Goal: Check status: Check status

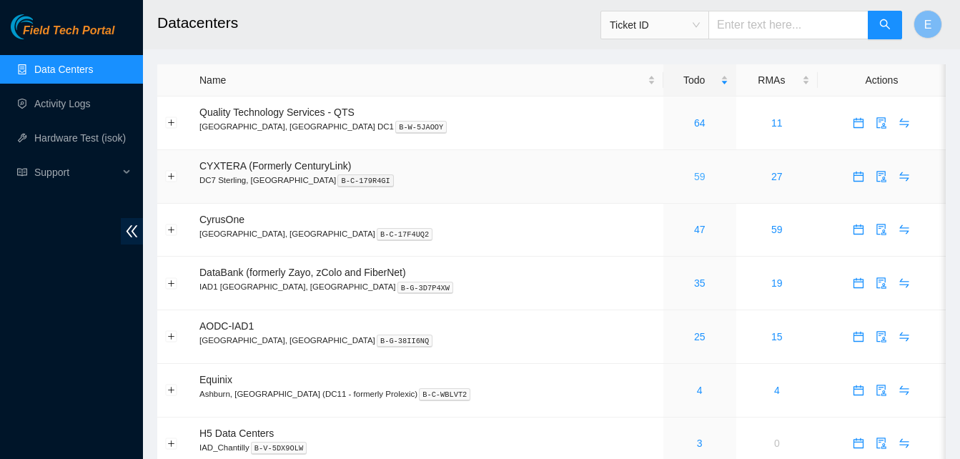
click at [694, 175] on link "59" at bounding box center [699, 176] width 11 height 11
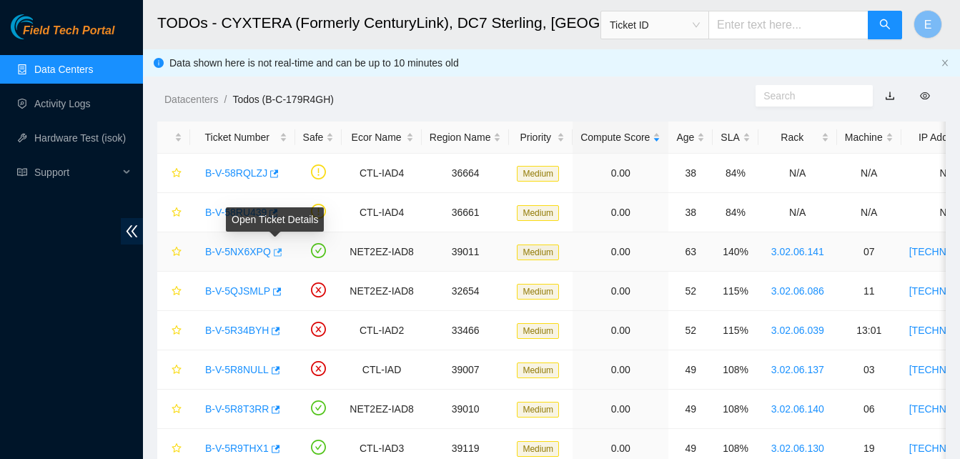
click at [273, 249] on icon "button" at bounding box center [277, 252] width 10 height 10
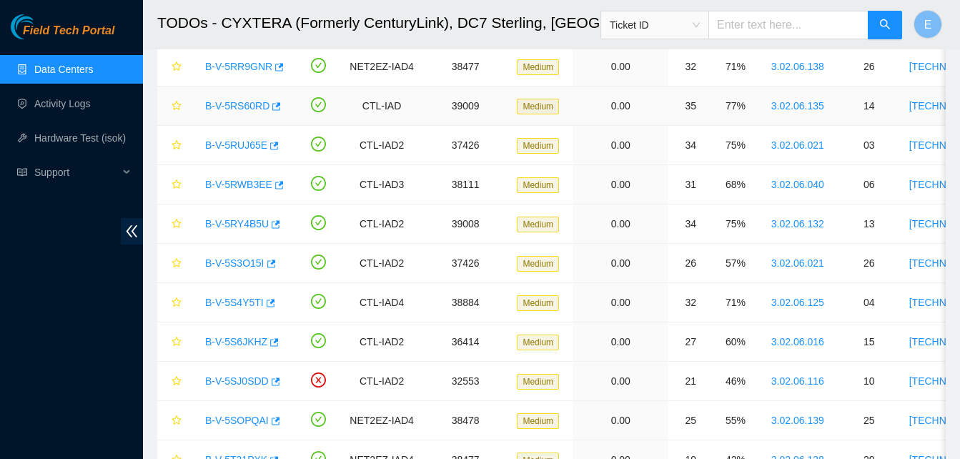
scroll to position [502, 0]
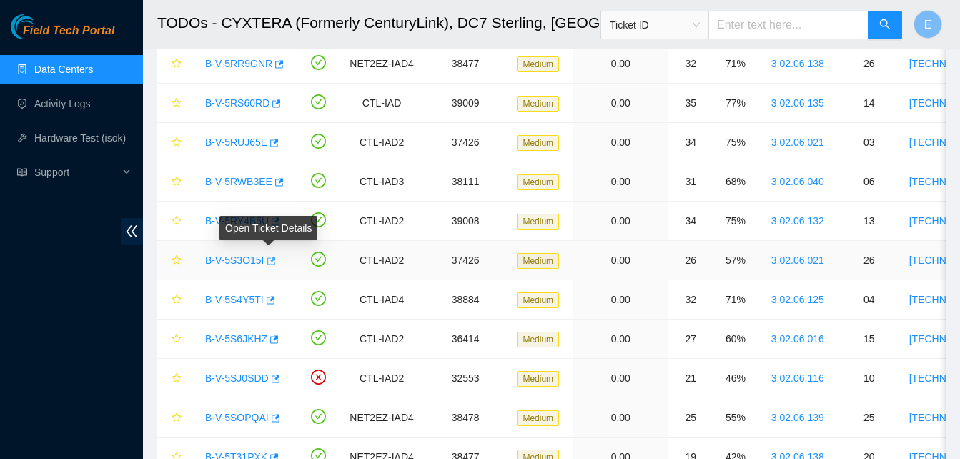
click at [267, 257] on icon "button" at bounding box center [270, 261] width 10 height 10
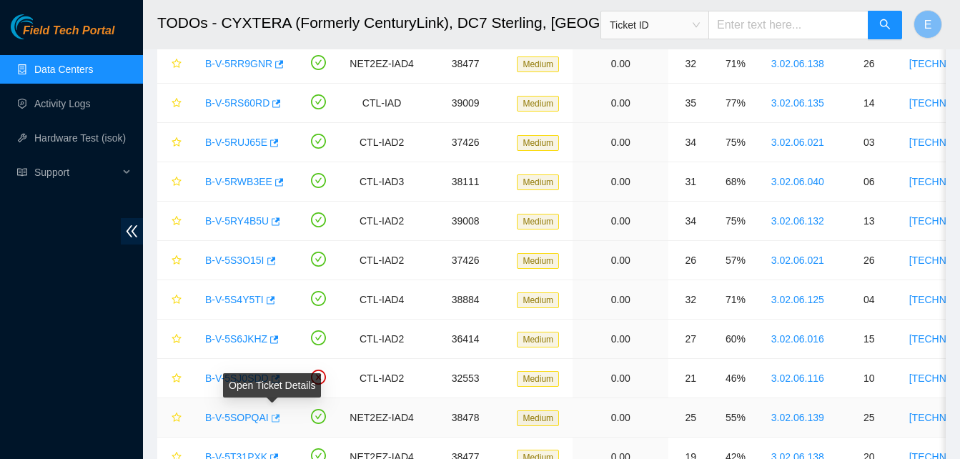
click at [272, 415] on icon "button" at bounding box center [276, 418] width 9 height 8
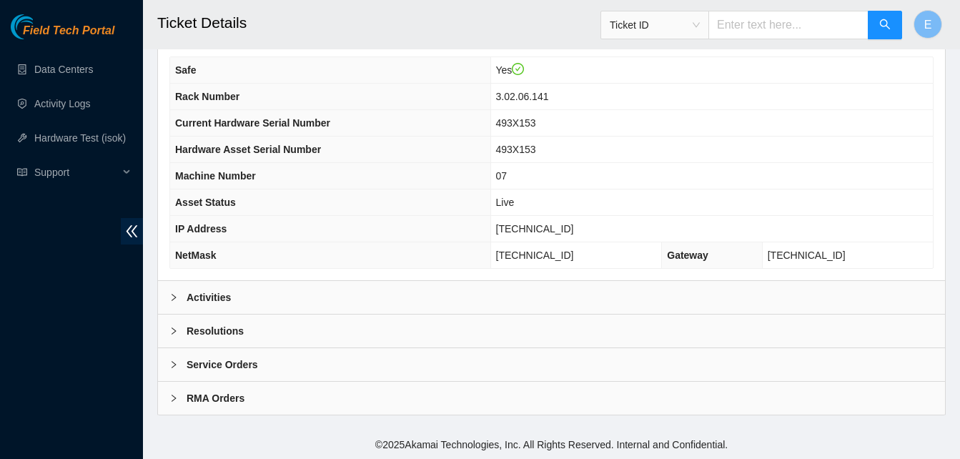
scroll to position [495, 0]
click at [219, 294] on b "Activities" at bounding box center [209, 297] width 44 height 16
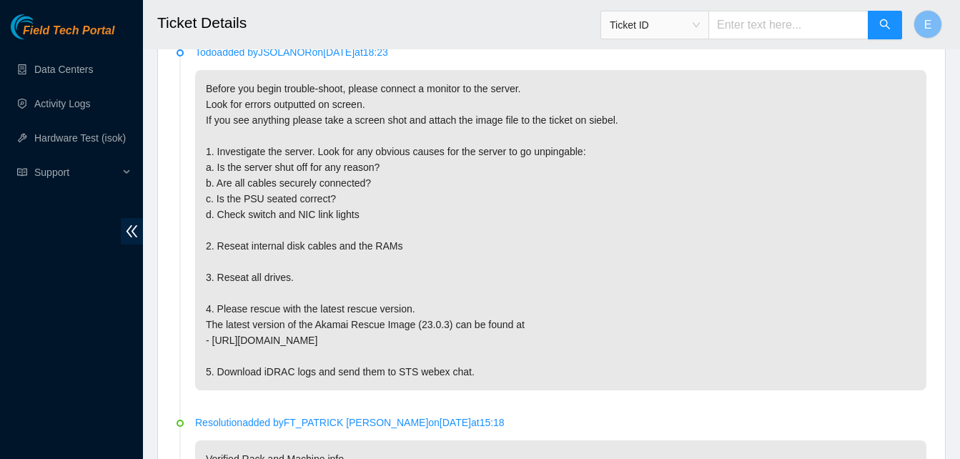
scroll to position [779, 0]
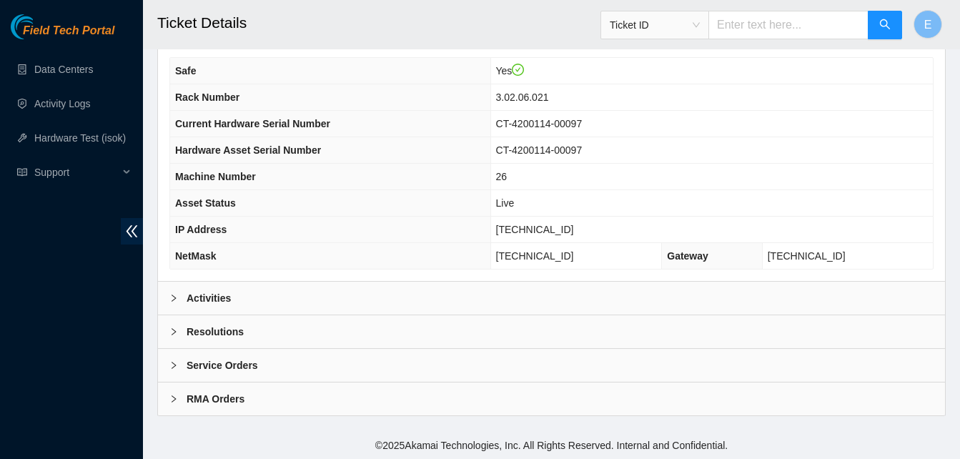
scroll to position [495, 0]
click at [218, 297] on b "Activities" at bounding box center [209, 297] width 44 height 16
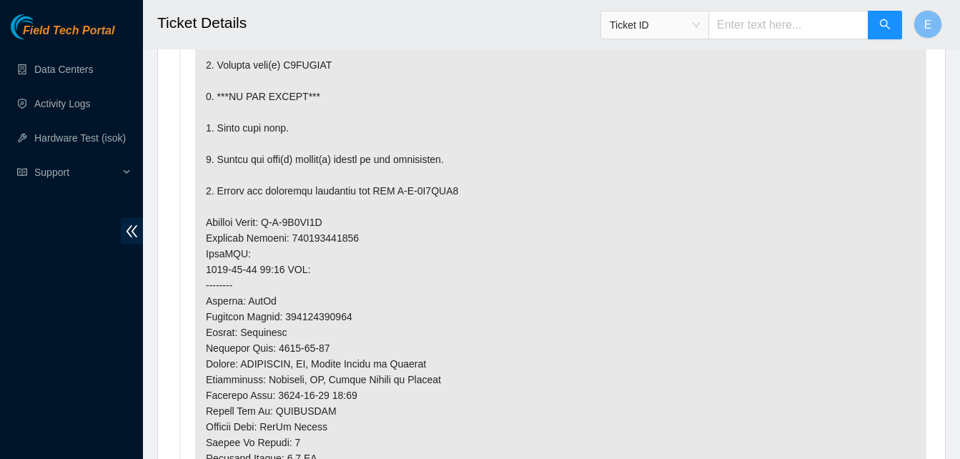
scroll to position [948, 0]
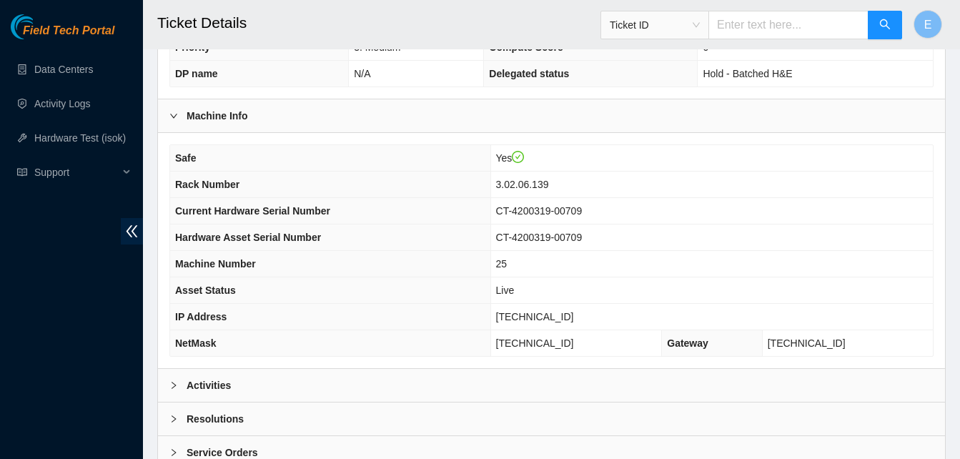
scroll to position [407, 0]
click at [198, 387] on b "Activities" at bounding box center [209, 385] width 44 height 16
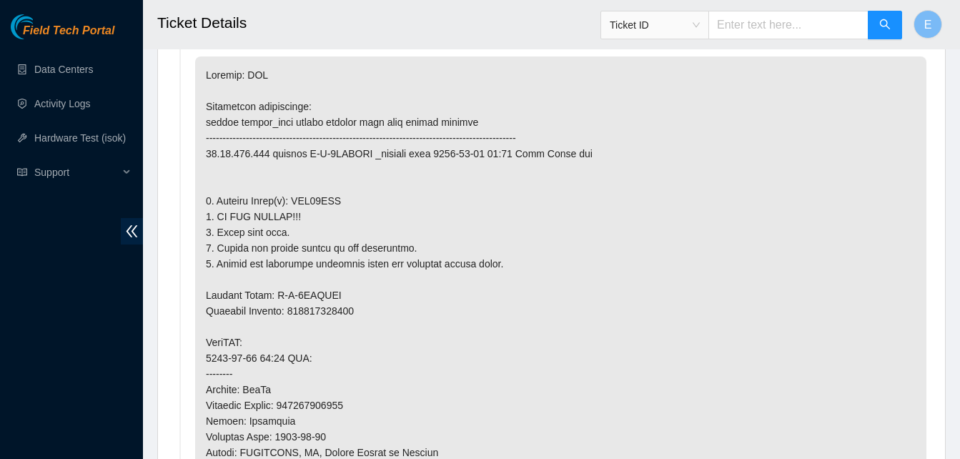
scroll to position [793, 0]
